Goal: Task Accomplishment & Management: Use online tool/utility

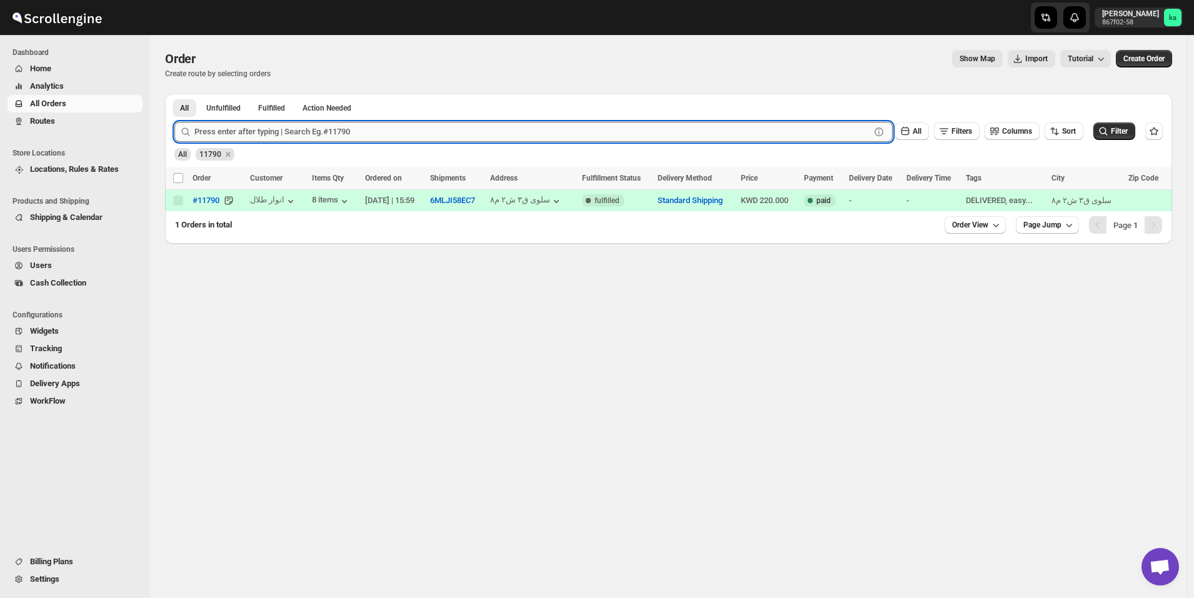
click at [303, 135] on input "text" at bounding box center [532, 132] width 676 height 20
paste input "11751"
type input "11751"
click at [174, 94] on button "Submit" at bounding box center [192, 100] width 36 height 13
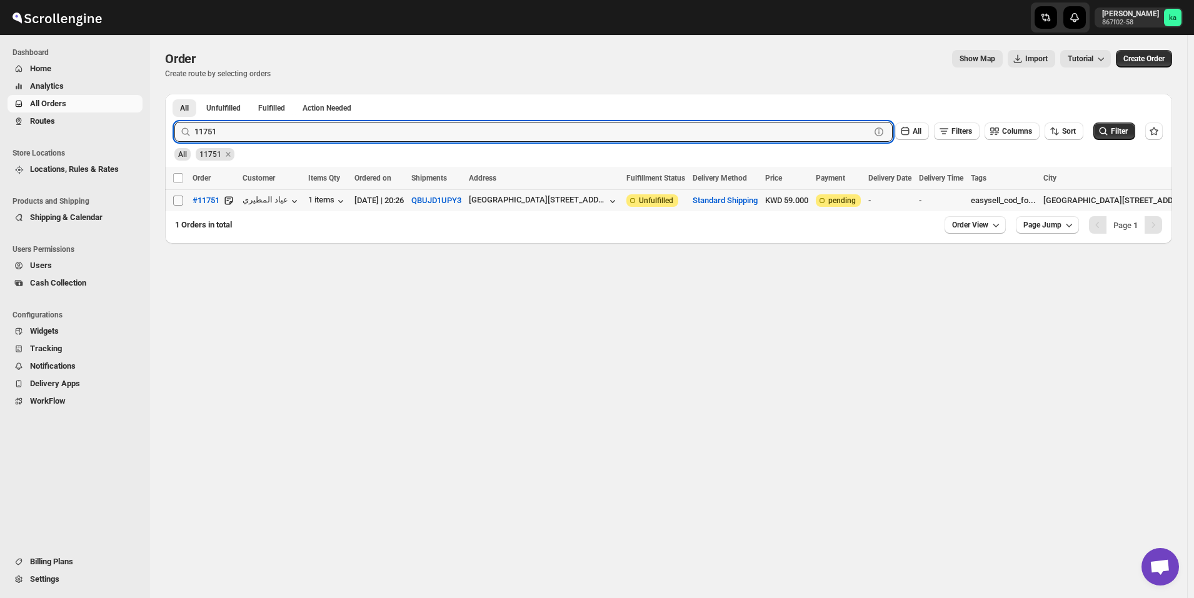
click at [179, 203] on input "Select order" at bounding box center [178, 201] width 10 height 10
checkbox input "true"
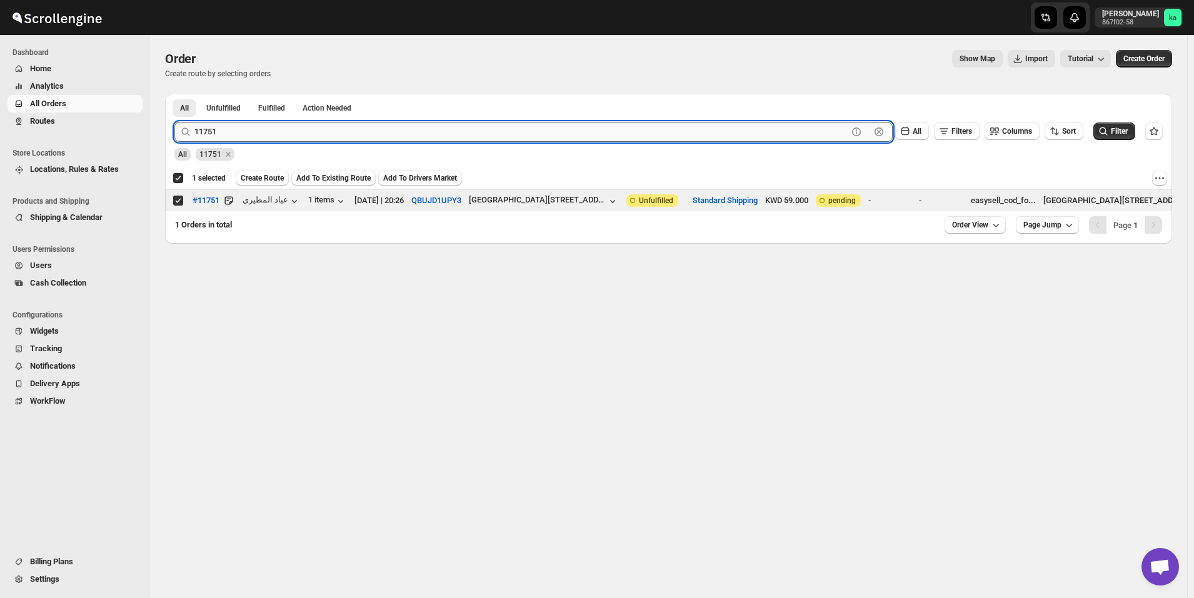
click at [291, 129] on input "11751" at bounding box center [520, 132] width 653 height 20
paste input "63"
type input "11763"
click at [174, 94] on button "Submit" at bounding box center [192, 100] width 36 height 13
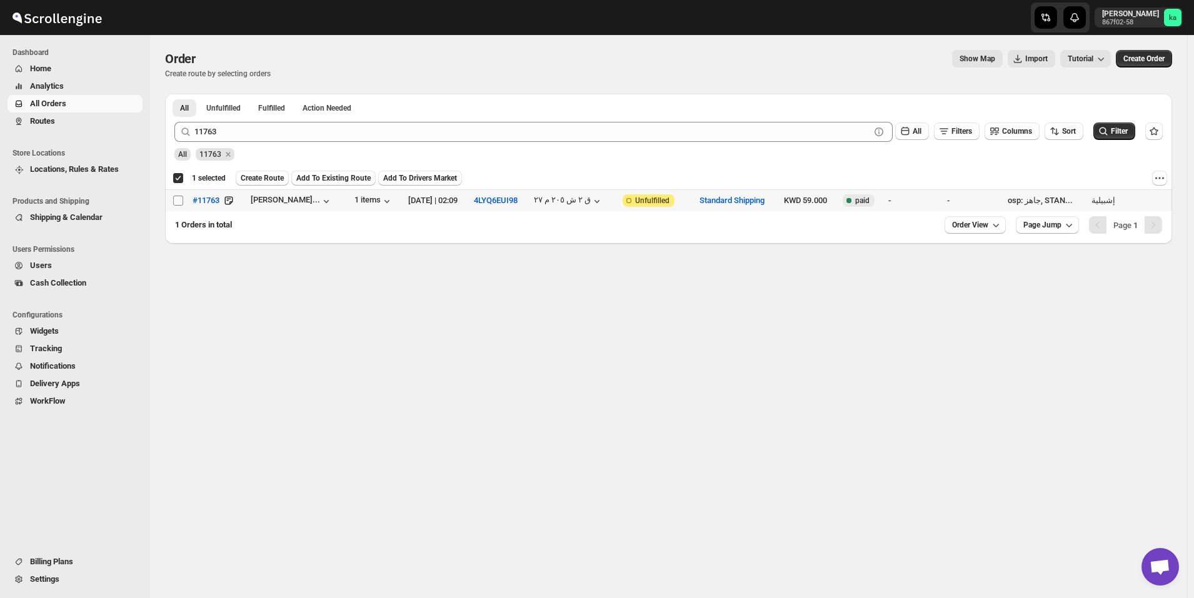
click at [182, 203] on input "Select order" at bounding box center [178, 201] width 10 height 10
checkbox input "true"
checkbox input "false"
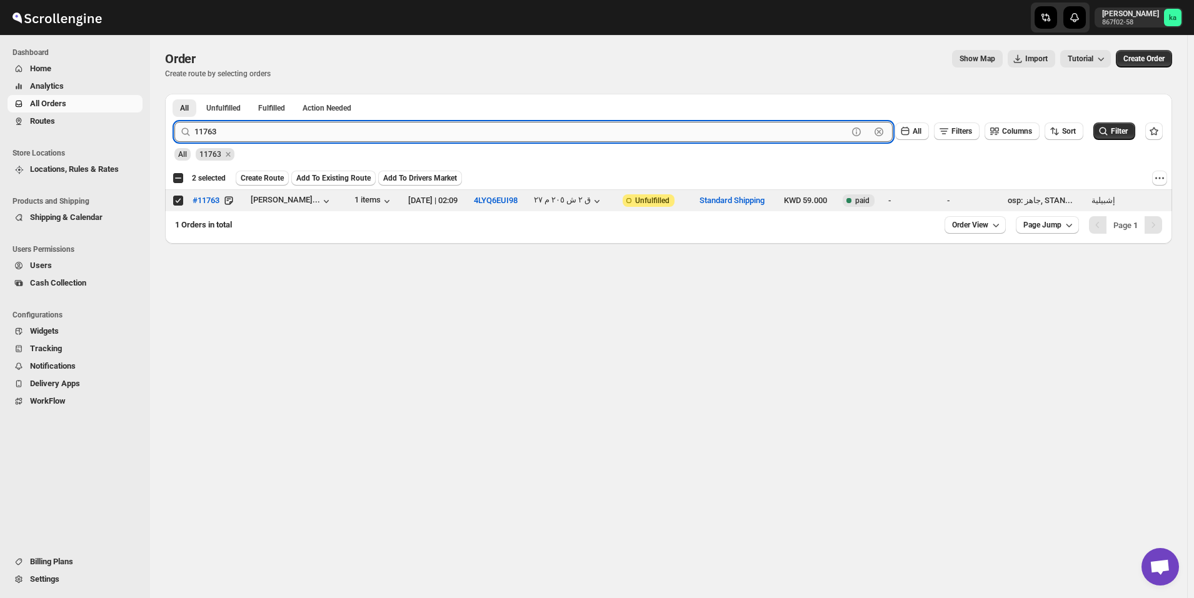
click at [263, 128] on input "11763" at bounding box center [520, 132] width 653 height 20
paste input "8"
type input "11768"
click at [174, 94] on button "Submit" at bounding box center [192, 100] width 36 height 13
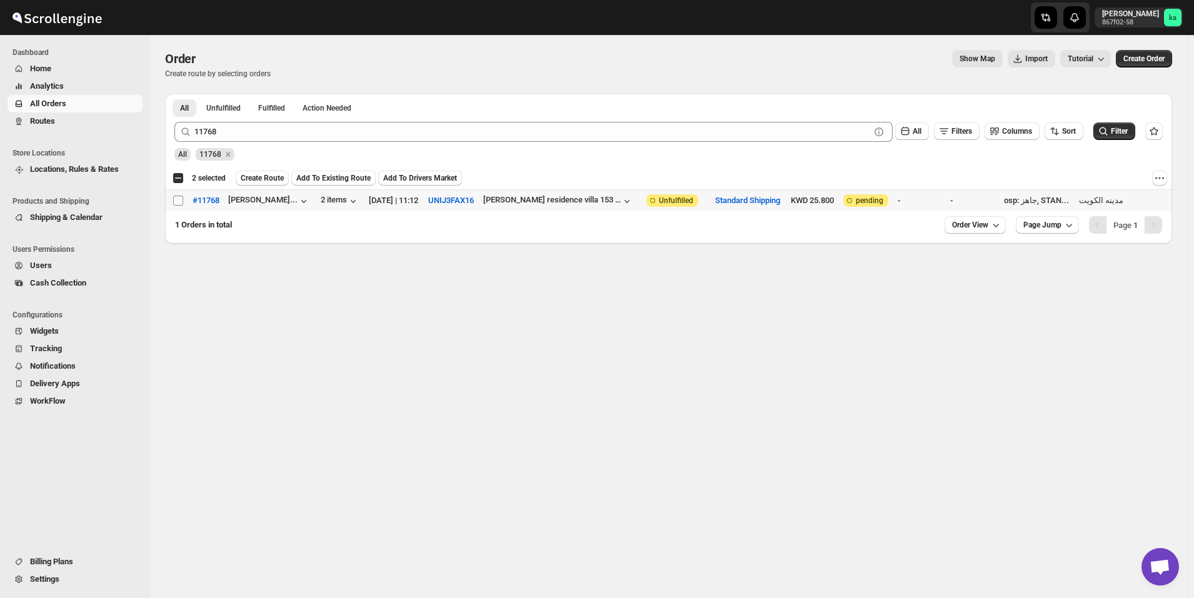
click at [183, 199] on span at bounding box center [178, 200] width 11 height 11
click at [183, 199] on input "Select order" at bounding box center [178, 201] width 10 height 10
click at [179, 206] on span at bounding box center [178, 200] width 11 height 11
click at [179, 206] on input "Select order" at bounding box center [178, 201] width 10 height 10
click at [178, 199] on input "Select order" at bounding box center [178, 201] width 10 height 10
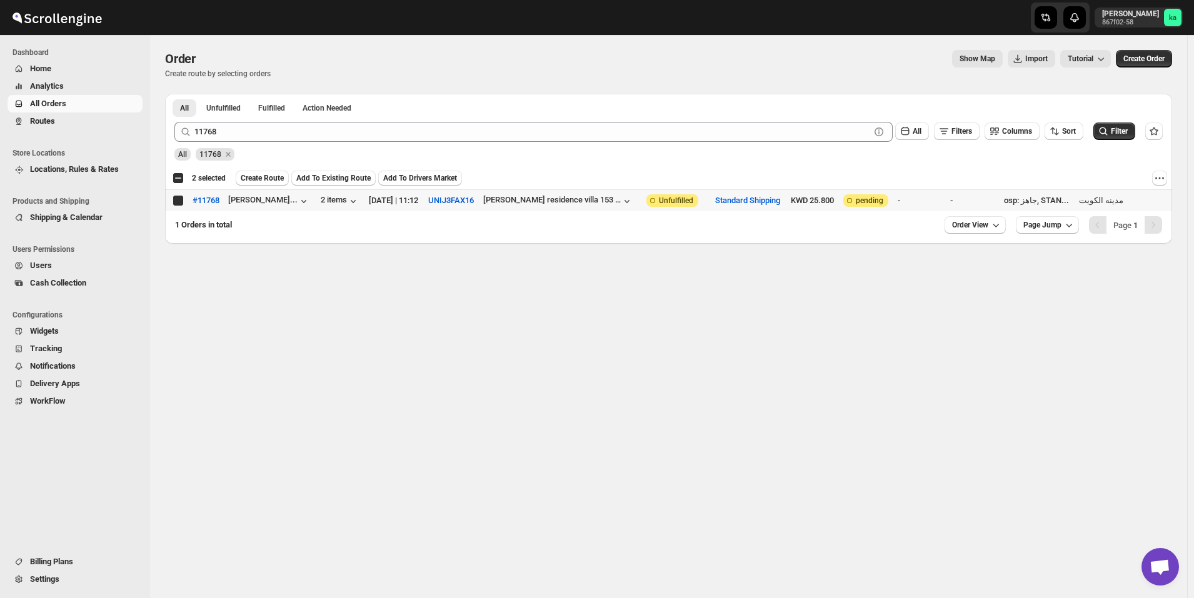
checkbox input "true"
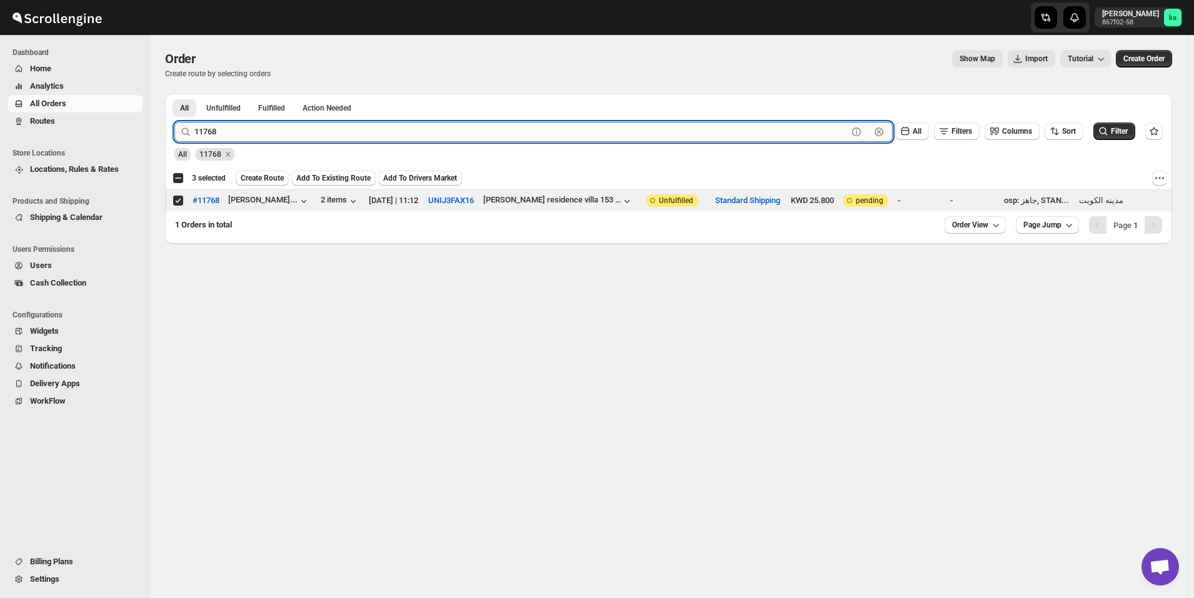
click at [331, 131] on input "11768" at bounding box center [520, 132] width 653 height 20
paste input "72"
type input "11772"
click at [174, 94] on button "Submit" at bounding box center [192, 100] width 36 height 13
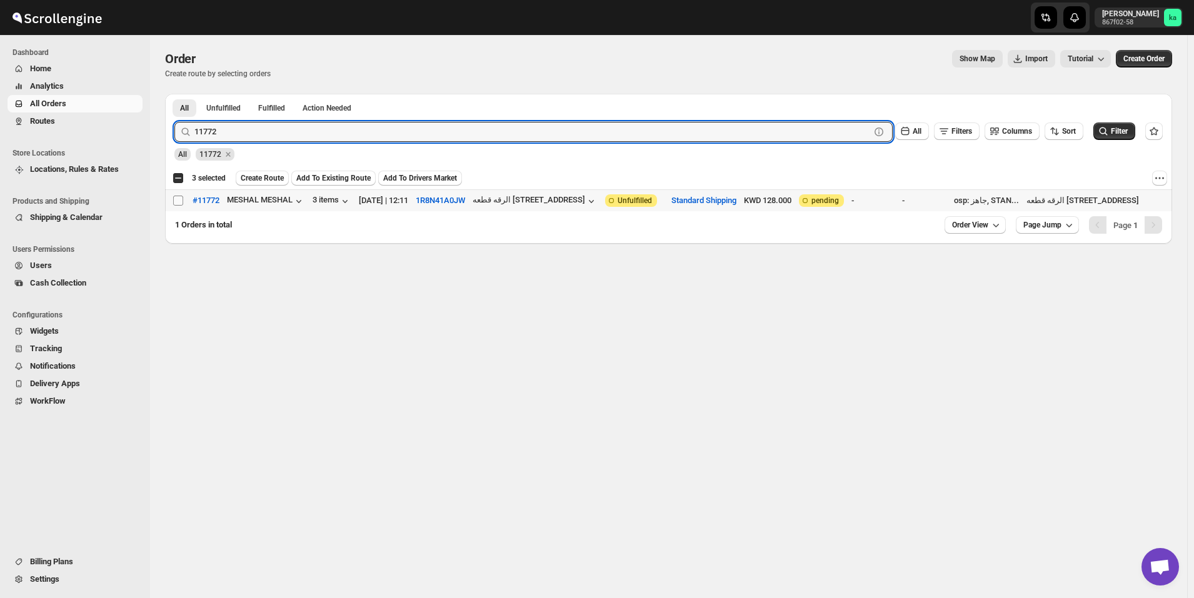
click at [177, 204] on input "Select order" at bounding box center [178, 201] width 10 height 10
checkbox input "true"
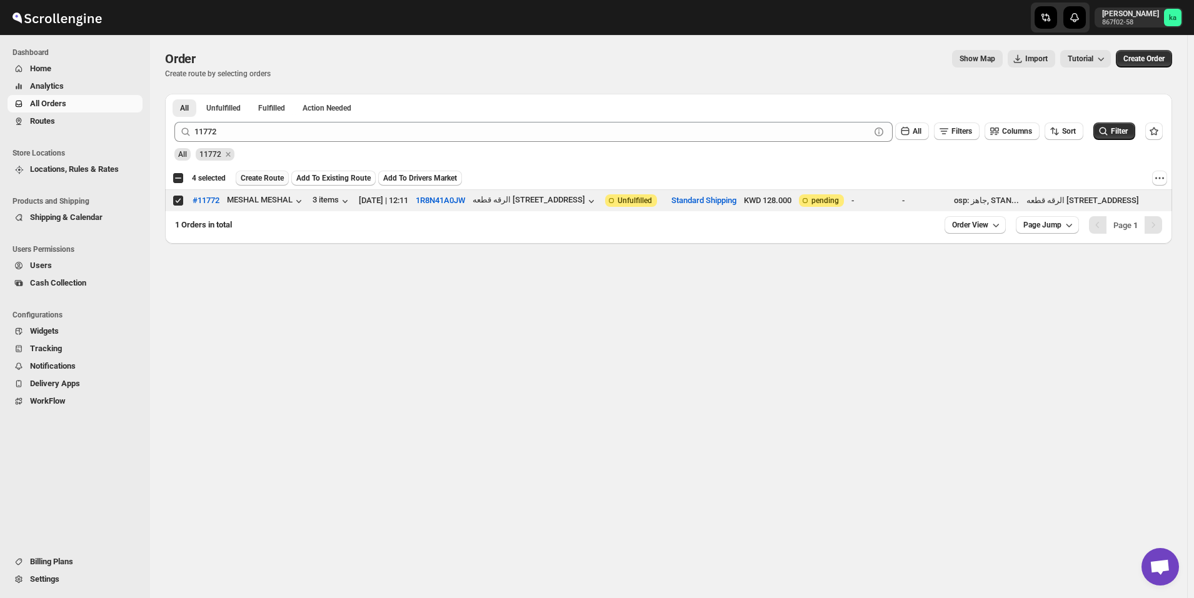
click at [280, 177] on span "Create Route" at bounding box center [262, 178] width 43 height 10
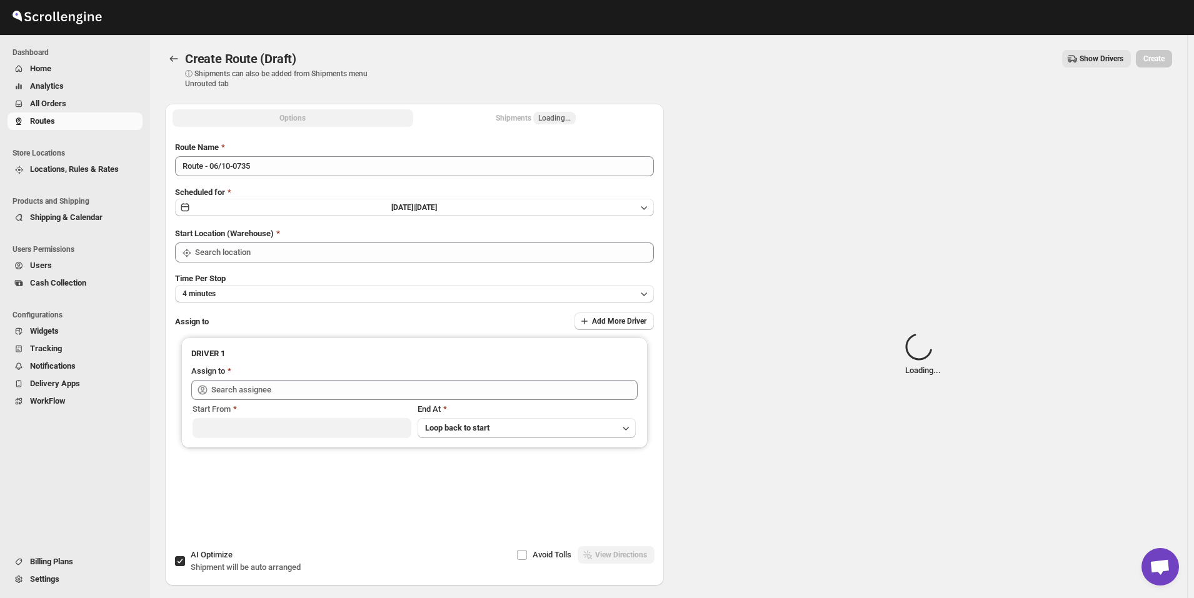
type input "[GEOGRAPHIC_DATA]"
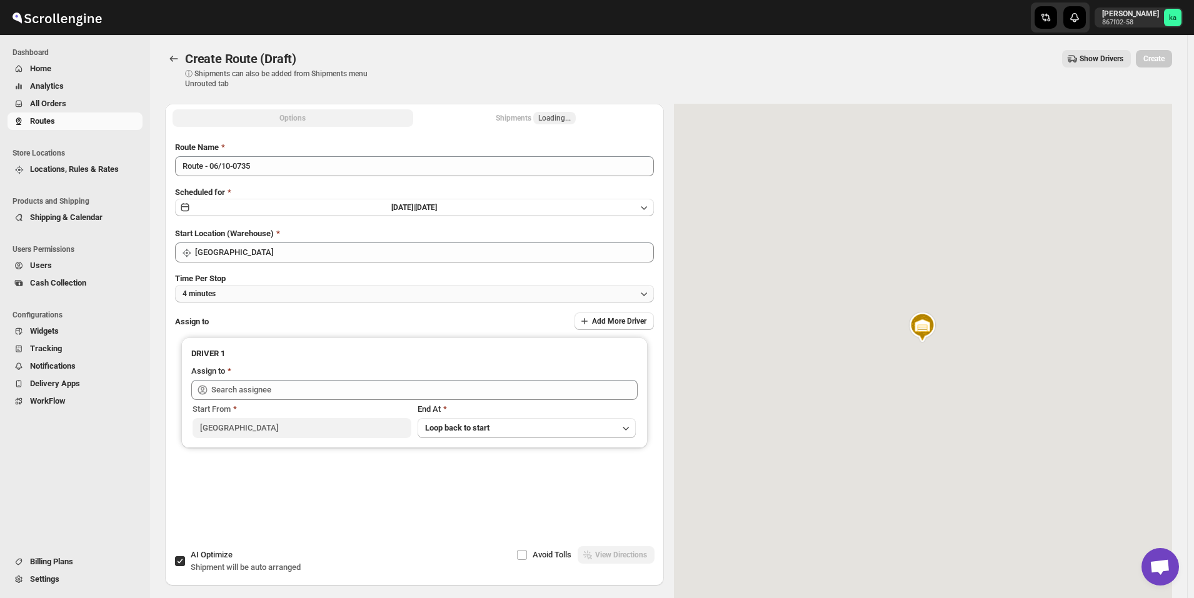
click at [389, 287] on button "4 minutes" at bounding box center [414, 294] width 479 height 18
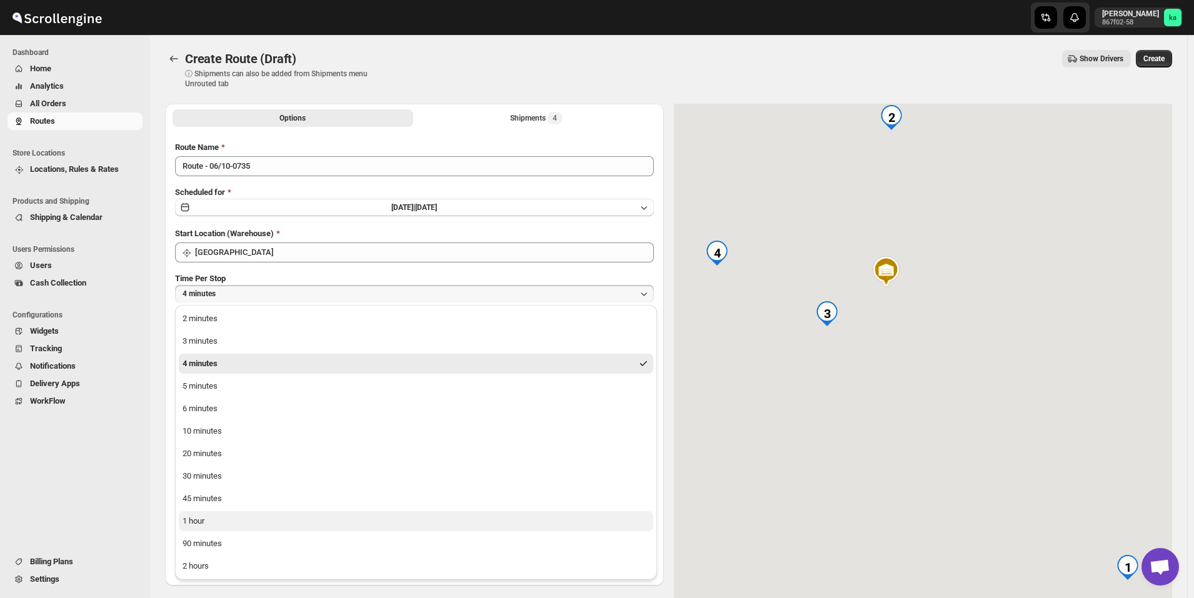
click at [262, 519] on button "1 hour" at bounding box center [416, 522] width 475 height 20
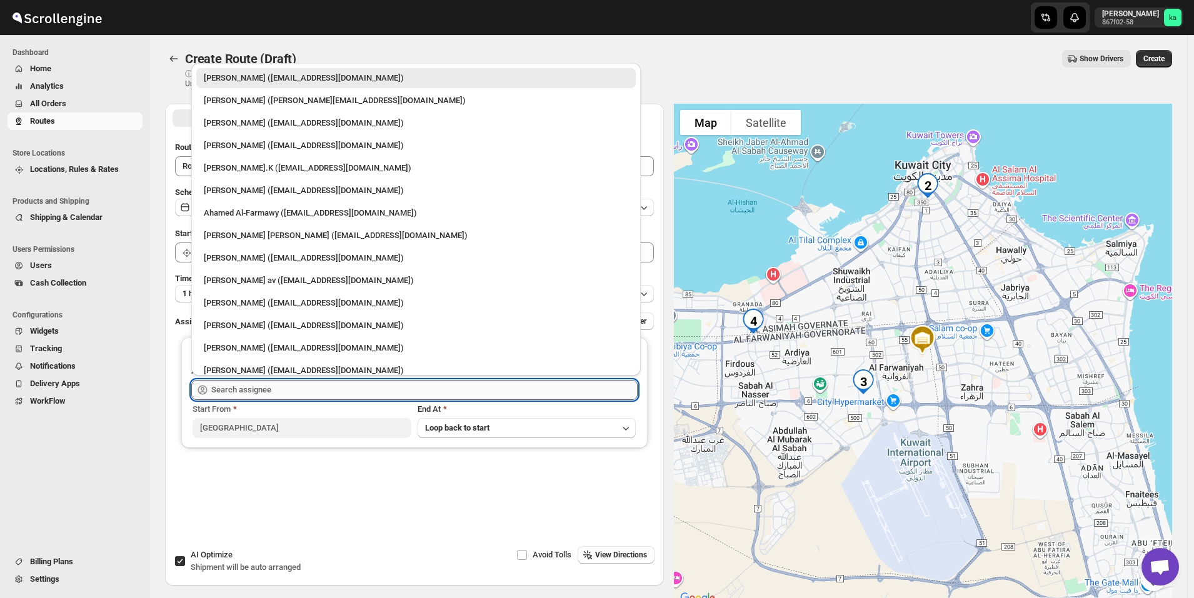
click at [245, 390] on input "text" at bounding box center [424, 390] width 426 height 20
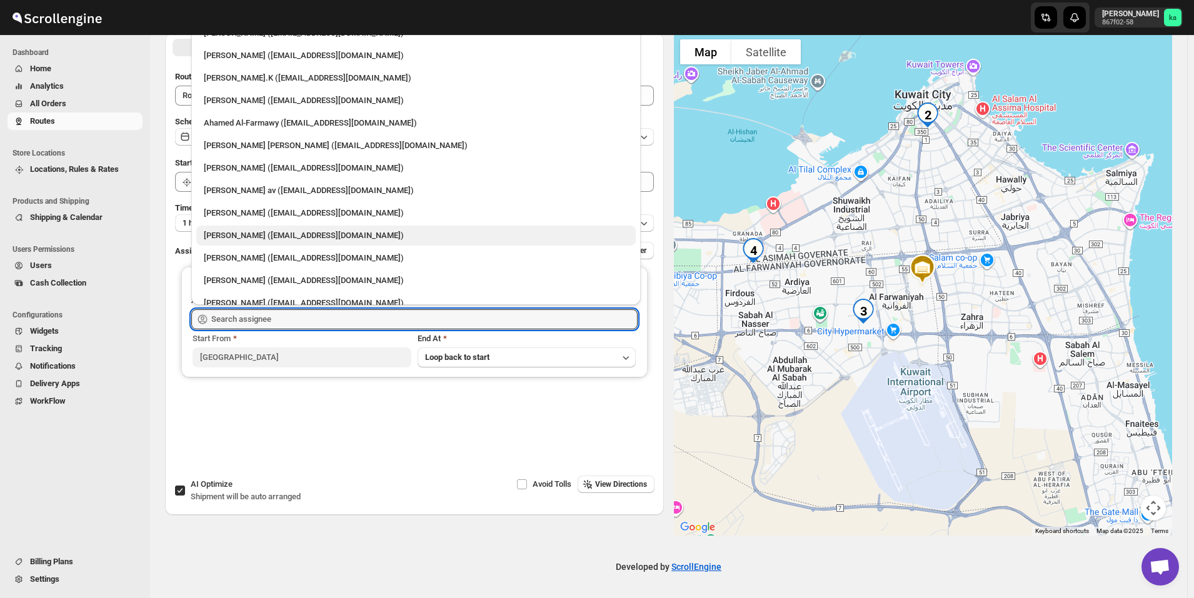
scroll to position [40, 0]
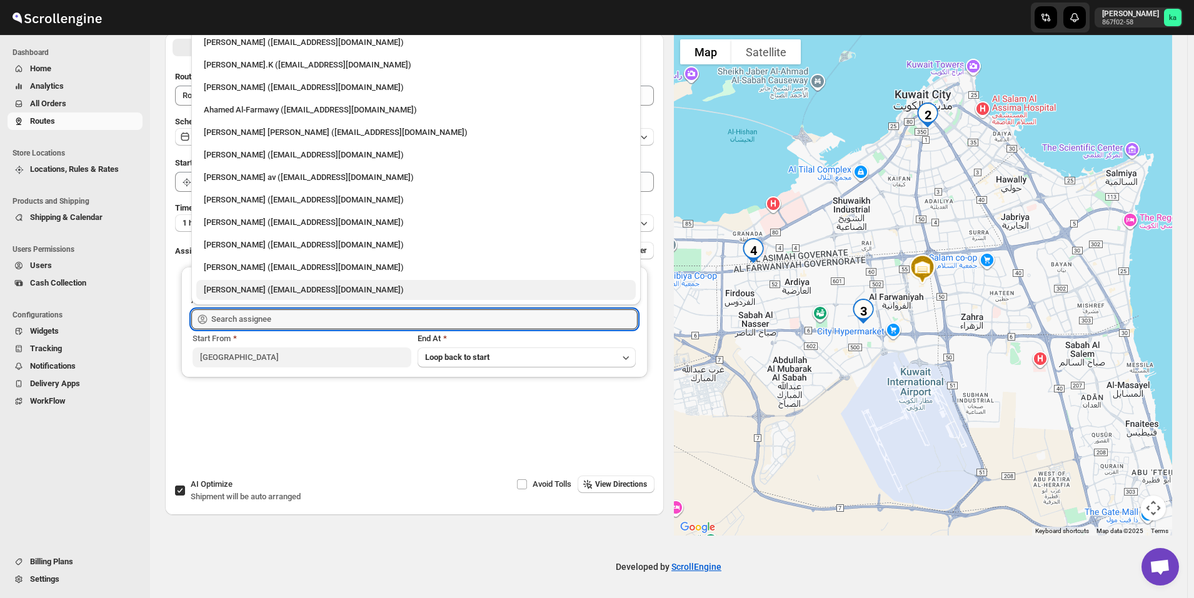
click at [245, 290] on div "[PERSON_NAME] ([EMAIL_ADDRESS][DOMAIN_NAME])" at bounding box center [416, 290] width 425 height 13
type input "[PERSON_NAME] ([EMAIL_ADDRESS][DOMAIN_NAME])"
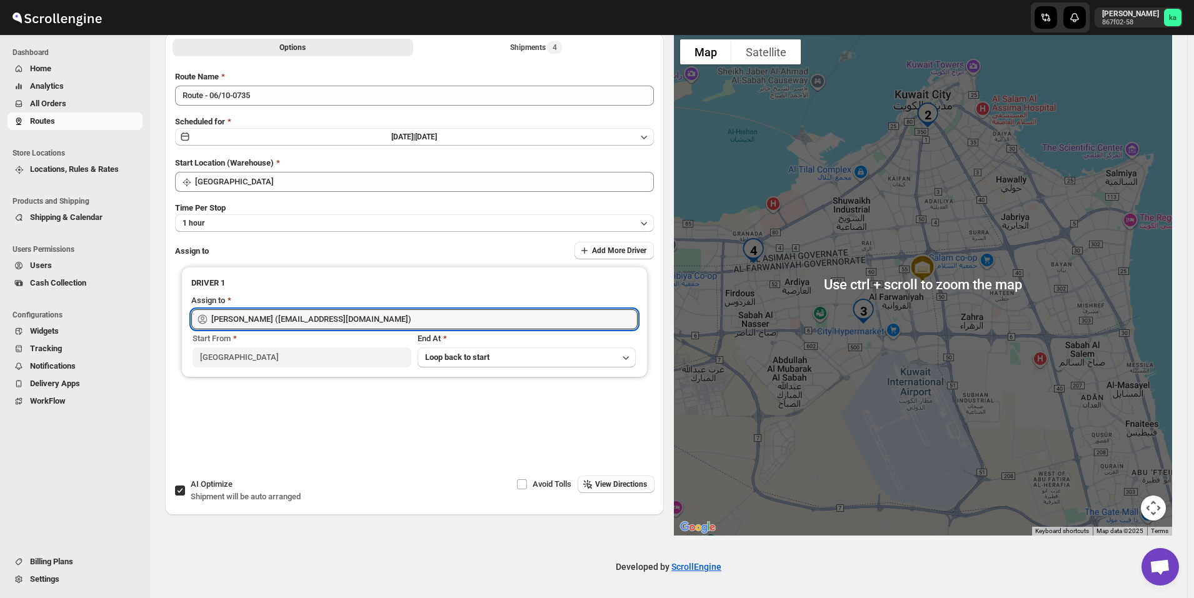
scroll to position [0, 0]
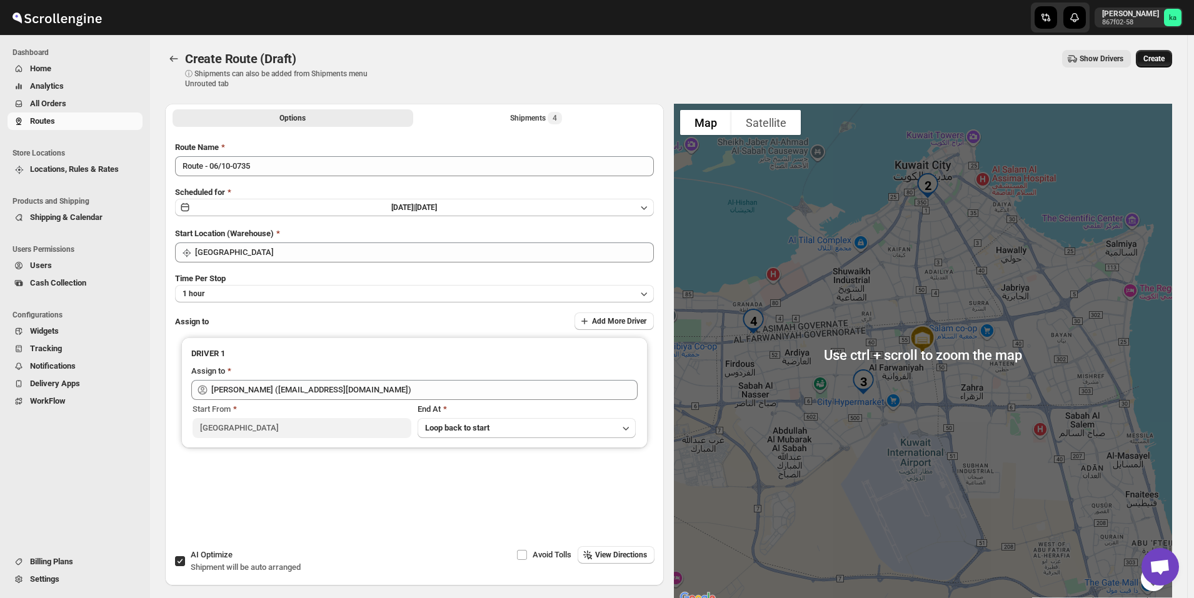
click at [1173, 60] on button "Create" at bounding box center [1154, 59] width 36 height 18
